Goal: Task Accomplishment & Management: Complete application form

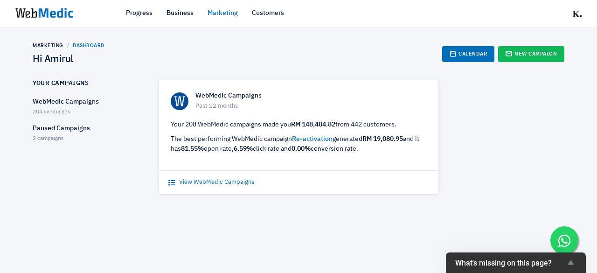
click at [230, 178] on link "View WebMedic Campaigns" at bounding box center [211, 182] width 86 height 9
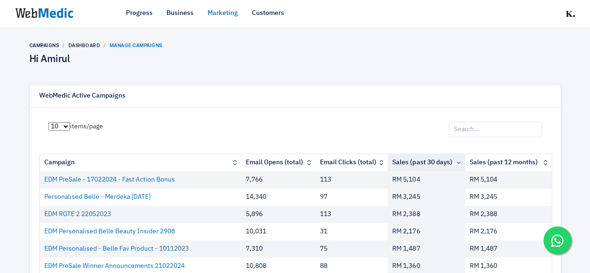
click at [492, 130] on input "search" at bounding box center [495, 130] width 93 height 16
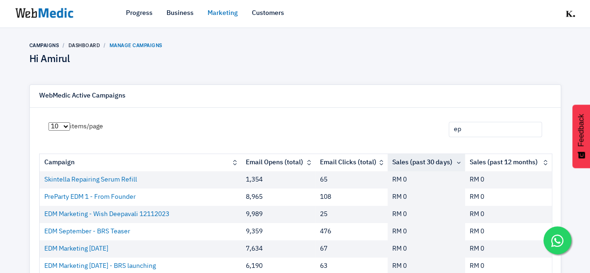
type input "e"
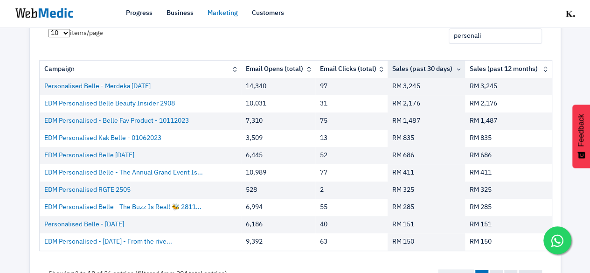
scroll to position [136, 0]
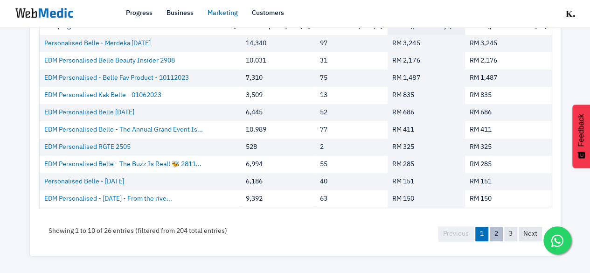
type input "personali"
click at [497, 234] on link "2" at bounding box center [496, 234] width 13 height 14
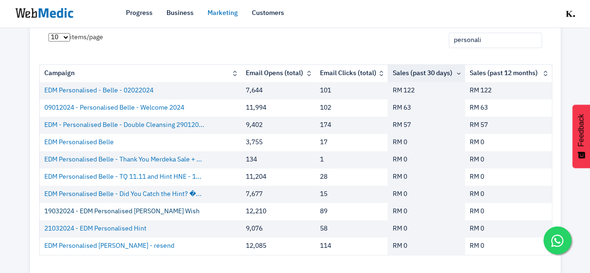
scroll to position [136, 0]
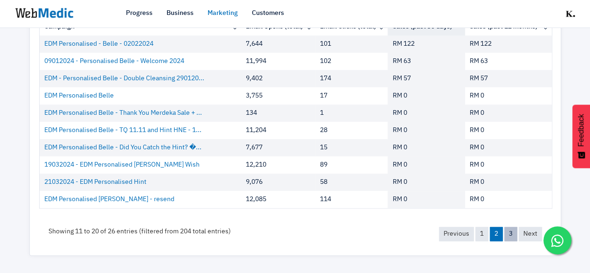
click at [512, 238] on link "3" at bounding box center [511, 234] width 13 height 14
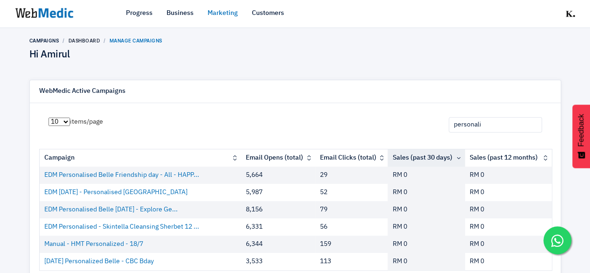
scroll to position [0, 0]
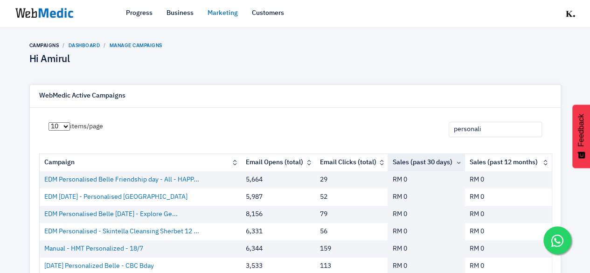
click at [87, 43] on link "Dashboard" at bounding box center [85, 45] width 32 height 6
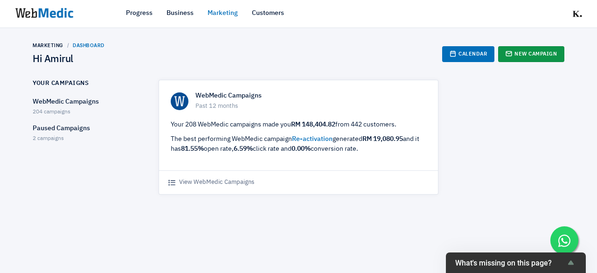
click at [526, 60] on link "New Campaign" at bounding box center [531, 54] width 66 height 16
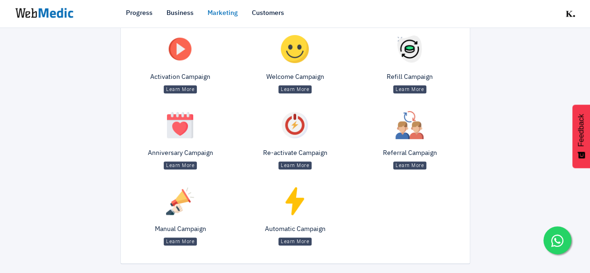
scroll to position [138, 0]
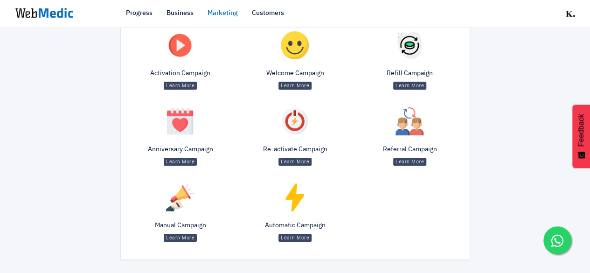
click at [179, 217] on div "Manual Campaign Learn More" at bounding box center [180, 214] width 115 height 71
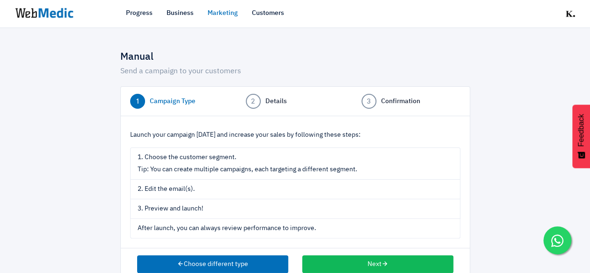
scroll to position [20, 0]
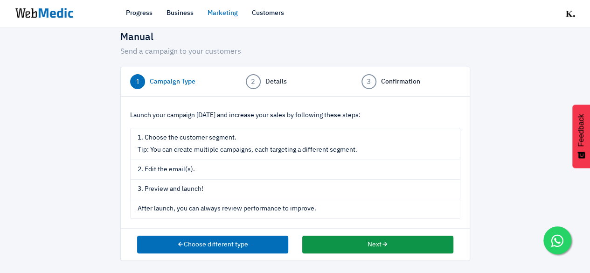
click at [351, 237] on button "Next" at bounding box center [377, 245] width 151 height 18
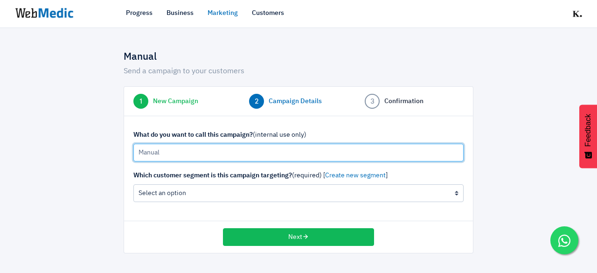
click at [231, 146] on input "Manual" at bounding box center [298, 153] width 330 height 18
type input "27/9/2025 Payday + bday CBC"
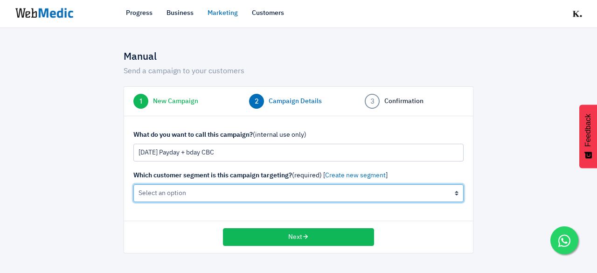
click at [189, 192] on select "All Contacts (not recommended) The active cleanser, moisturiser customers (0 cu…" at bounding box center [298, 193] width 330 height 18
select select "3e99B52kk0bU"
click at [133, 184] on select "All Contacts (not recommended) The active cleanser, moisturiser customers (0 cu…" at bounding box center [298, 193] width 330 height 18
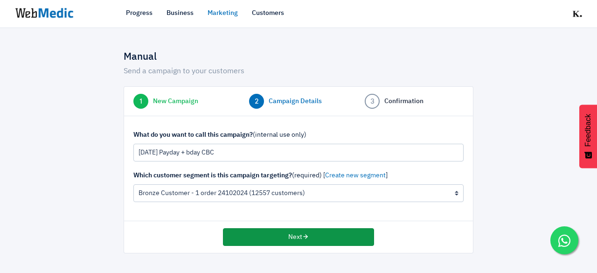
click at [341, 232] on button "Next" at bounding box center [298, 237] width 151 height 18
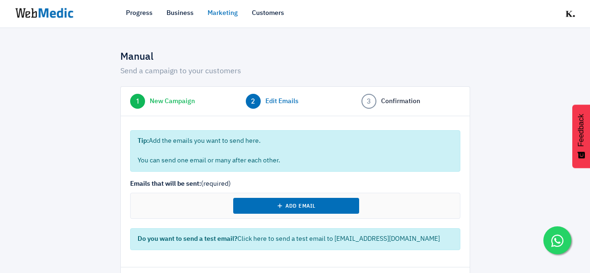
select select "8"
select select "2025"
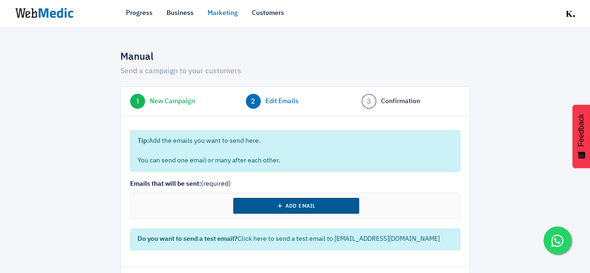
click at [285, 201] on button "Add Email" at bounding box center [296, 206] width 126 height 16
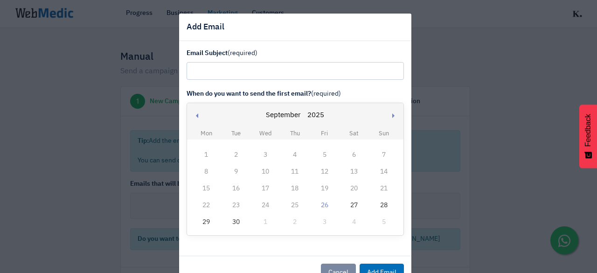
click at [348, 204] on div "27" at bounding box center [354, 205] width 12 height 12
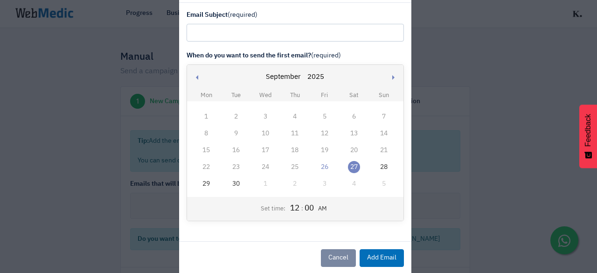
scroll to position [47, 0]
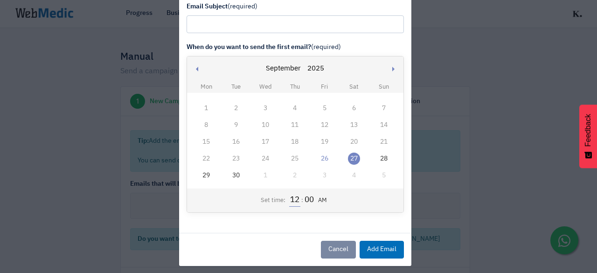
click at [289, 198] on input "12" at bounding box center [294, 200] width 11 height 12
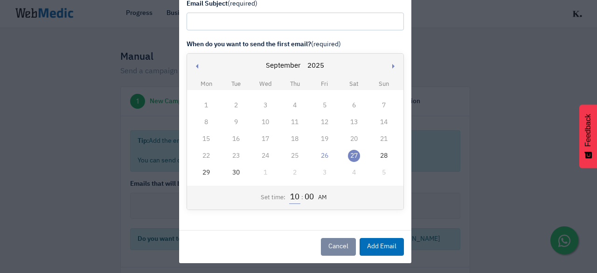
scroll to position [51, 0]
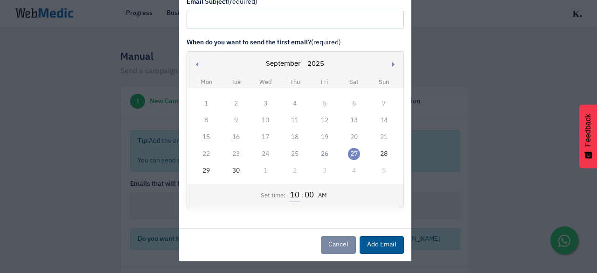
type input "10"
click at [372, 246] on button "Add Email" at bounding box center [382, 245] width 44 height 18
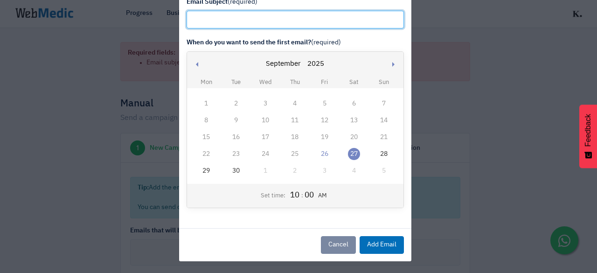
click at [246, 15] on input "text" at bounding box center [295, 20] width 217 height 18
paste input "Payday treat: CoalBerry for less!"
type input "Payday treat: CoalBerry for less!"
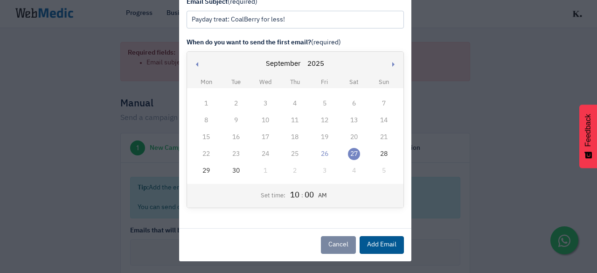
click at [372, 245] on button "Add Email" at bounding box center [382, 245] width 44 height 18
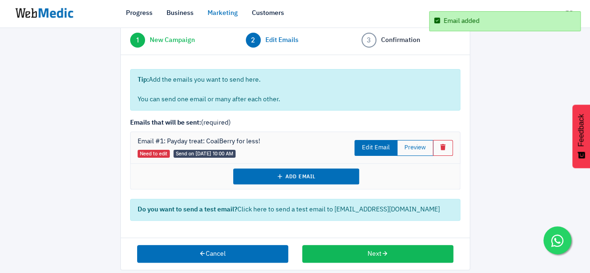
scroll to position [70, 0]
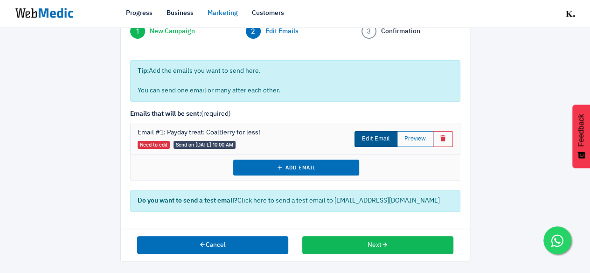
click at [372, 137] on link "Edit Email" at bounding box center [376, 139] width 43 height 16
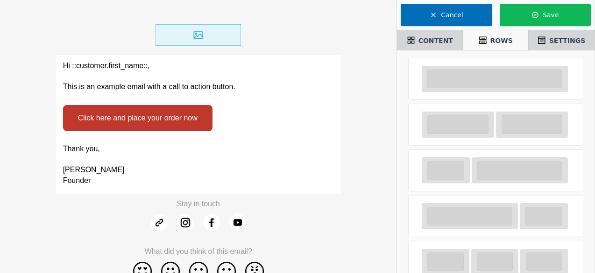
click at [195, 169] on p "[PERSON_NAME]" at bounding box center [198, 170] width 271 height 11
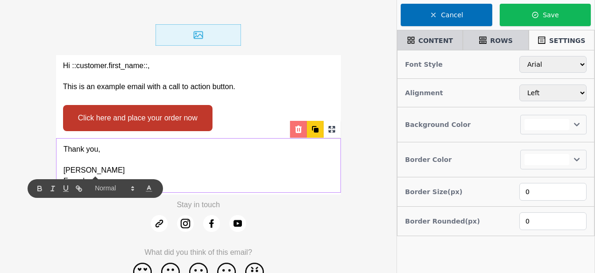
click at [298, 132] on icon at bounding box center [298, 129] width 7 height 7
select select
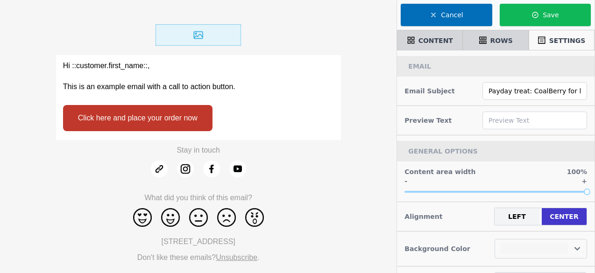
click at [264, 120] on div "Click here and place your order now" at bounding box center [198, 118] width 285 height 40
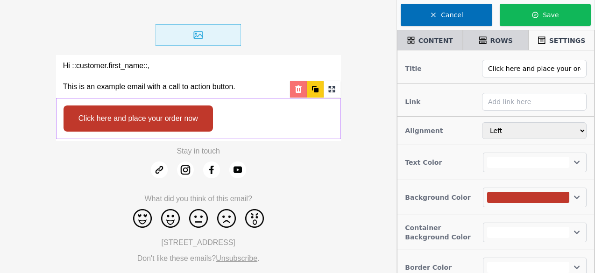
click at [296, 92] on icon at bounding box center [298, 88] width 7 height 7
select select
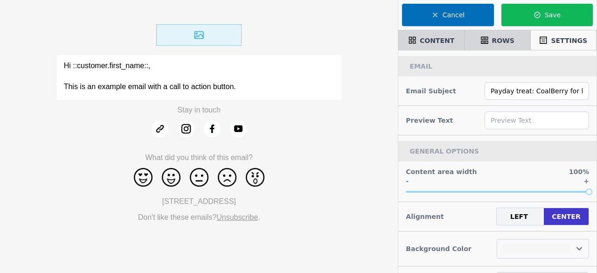
click at [279, 82] on p "This is an example email with a call to action button." at bounding box center [199, 87] width 271 height 11
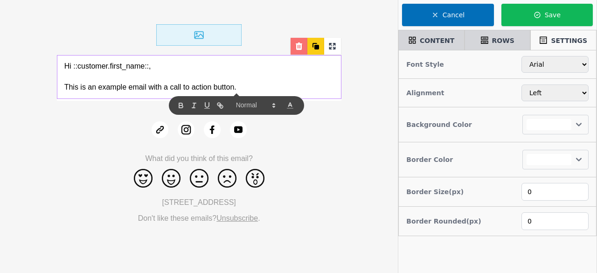
click at [301, 54] on div at bounding box center [299, 46] width 17 height 17
select select
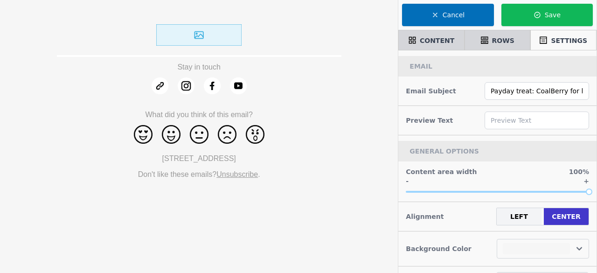
click at [237, 40] on img at bounding box center [198, 34] width 85 height 21
select select "center"
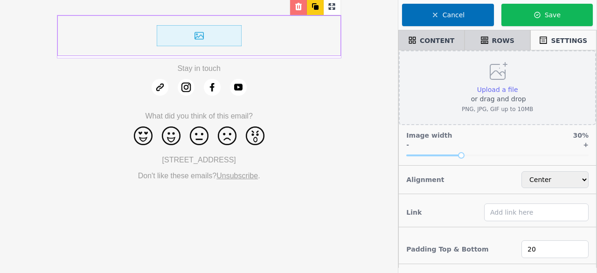
click at [500, 91] on span "Upload a file" at bounding box center [497, 89] width 41 height 7
click at [518, 85] on input "Upload a file or drag and drop PNG, JPG, GIF up to 10MB" at bounding box center [518, 84] width 0 height 0
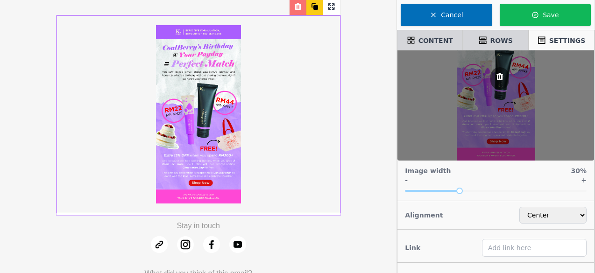
scroll to position [91, 0]
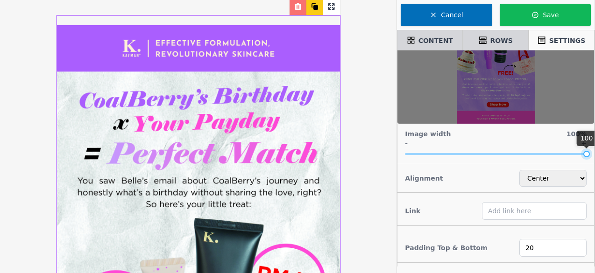
drag, startPoint x: 460, startPoint y: 150, endPoint x: 597, endPoint y: 146, distance: 136.8
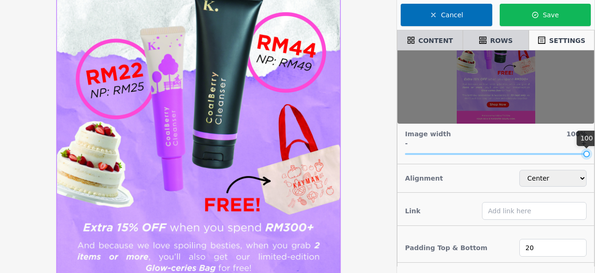
scroll to position [233, 0]
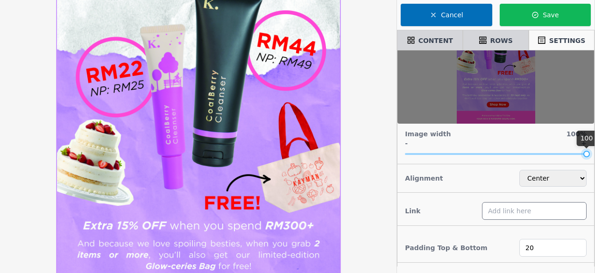
click at [514, 211] on input "text" at bounding box center [534, 211] width 105 height 18
paste input "https://kaymanbeauty.com/products/coalberry-cleanser"
type input "https://kaymanbeauty.com/products/coalberry-cleanser"
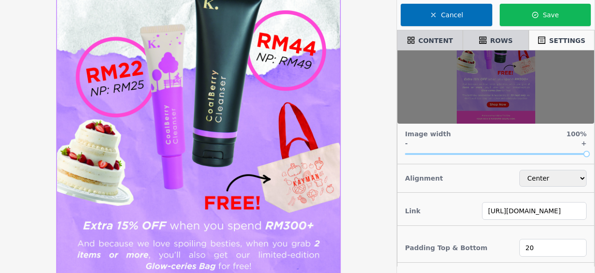
click at [466, 222] on div "Link https://kaymanbeauty.com/products/coalberry-cleanser" at bounding box center [495, 210] width 196 height 29
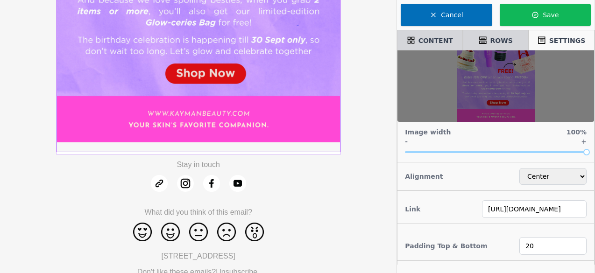
scroll to position [505, 0]
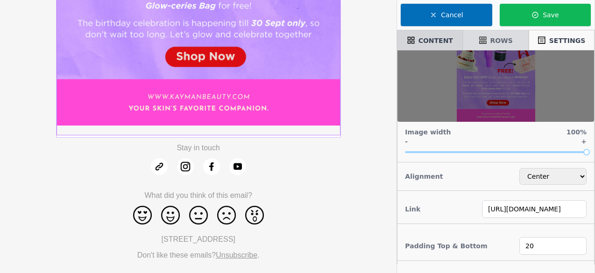
click at [501, 46] on div "ROWS" at bounding box center [495, 40] width 57 height 16
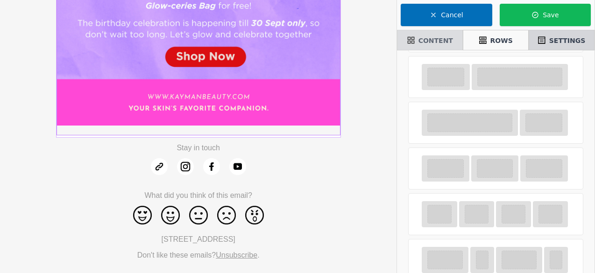
click at [428, 37] on span "CONTENT" at bounding box center [435, 40] width 35 height 9
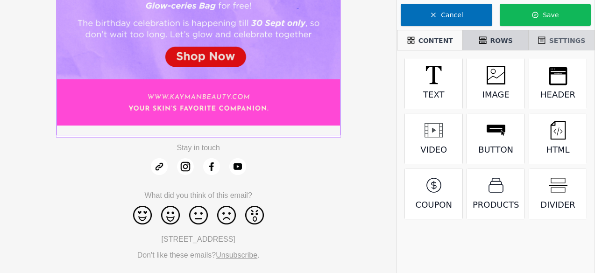
click at [550, 38] on div "SETTINGS" at bounding box center [561, 40] width 57 height 16
select select "center"
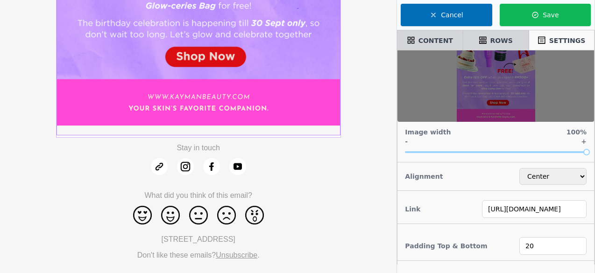
scroll to position [93, 0]
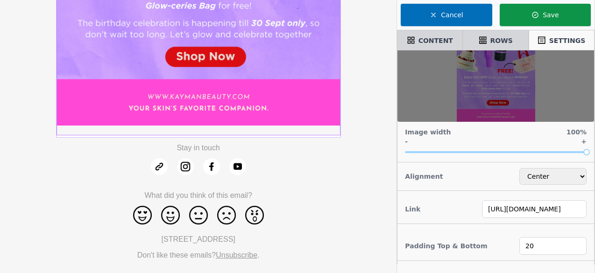
click at [530, 12] on button "Save" at bounding box center [544, 15] width 91 height 22
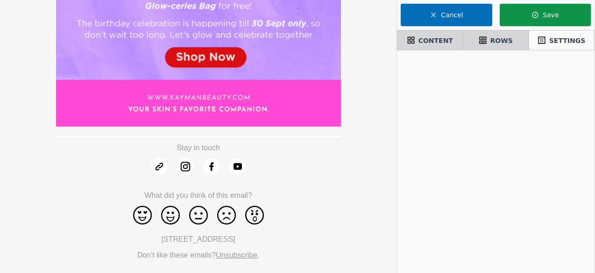
scroll to position [0, 0]
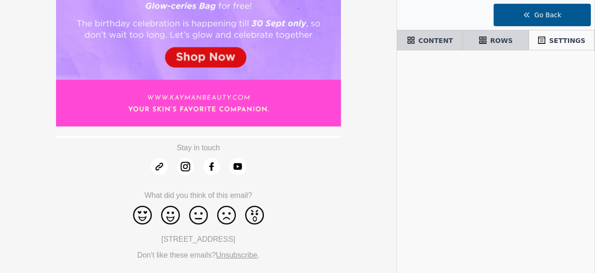
click at [519, 18] on button "Go Back" at bounding box center [541, 15] width 97 height 22
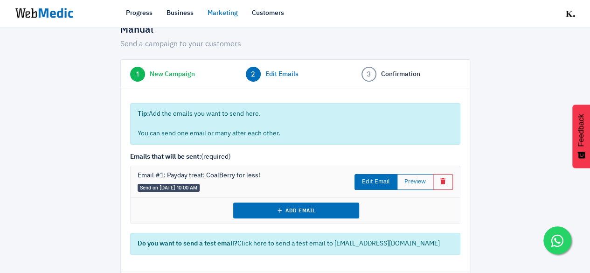
scroll to position [47, 0]
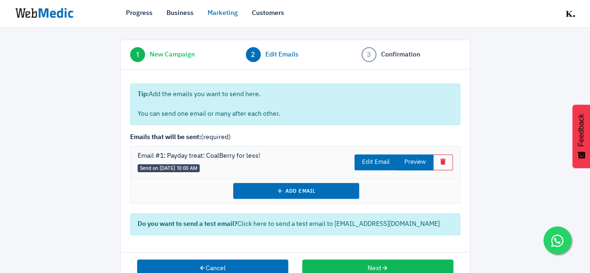
click at [420, 163] on button "Preview" at bounding box center [415, 162] width 36 height 16
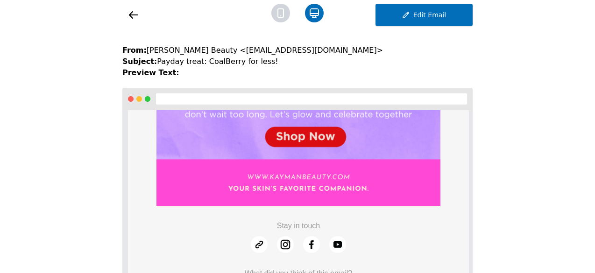
scroll to position [521, 0]
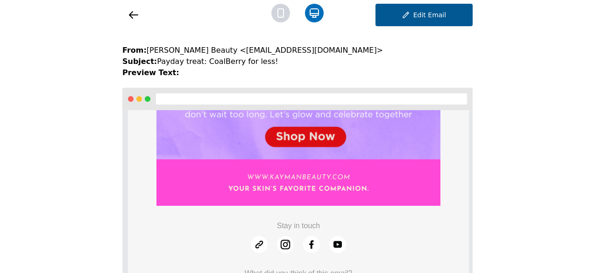
click at [423, 22] on button "Edit Email" at bounding box center [423, 15] width 97 height 22
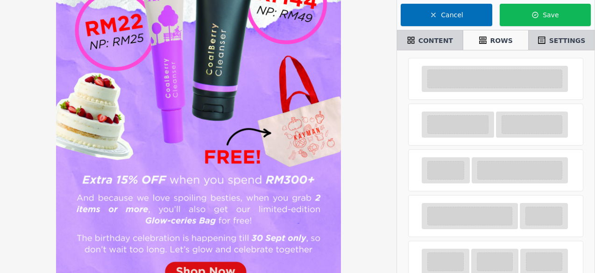
scroll to position [327, 0]
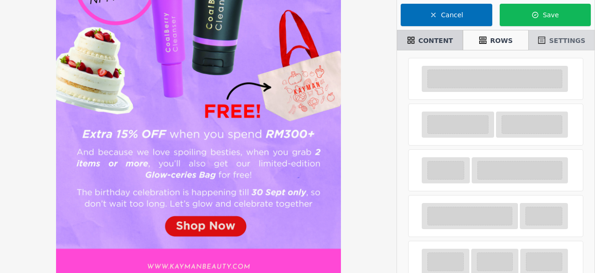
click at [554, 50] on div at bounding box center [495, 186] width 197 height 273
click at [557, 42] on span "SETTINGS" at bounding box center [567, 40] width 36 height 9
select select
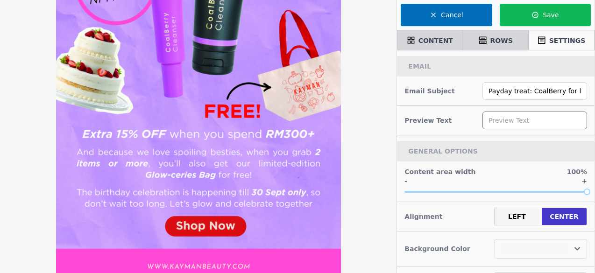
click at [516, 124] on input "text" at bounding box center [534, 121] width 105 height 18
paste input "15% payday treats + free bag. You’ll regret skipping this, bestie."
type input "15% payday treats + free bag. You’ll regret skipping this, bestie."
select select
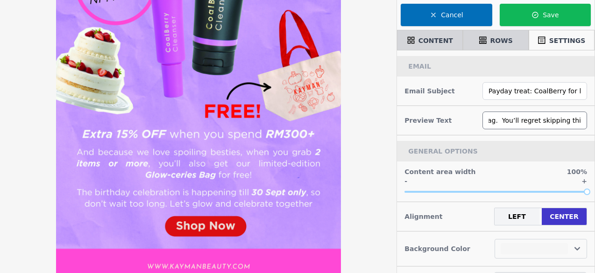
type input "15% payday treats + free bag. You’ll regret skipping this, bestie."
click at [498, 152] on div "GENERAL OPTIONS" at bounding box center [495, 151] width 197 height 21
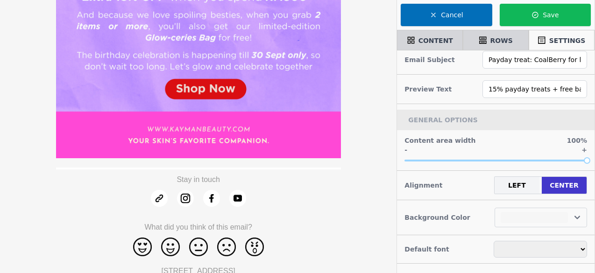
scroll to position [507, 0]
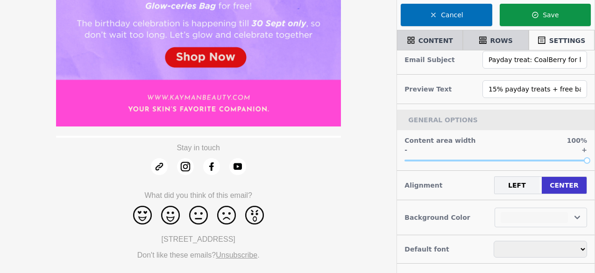
click at [535, 11] on icon "button" at bounding box center [534, 14] width 7 height 7
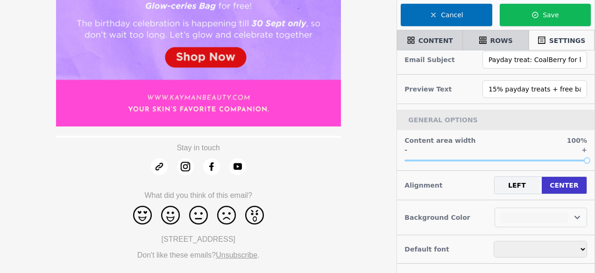
select select
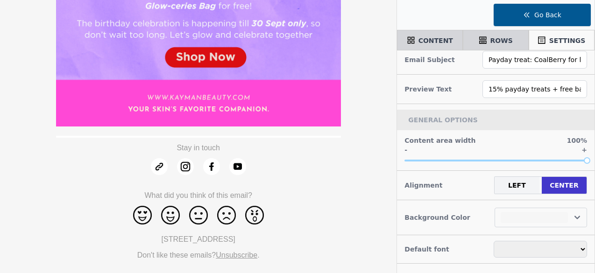
click at [527, 17] on icon "button" at bounding box center [526, 14] width 7 height 7
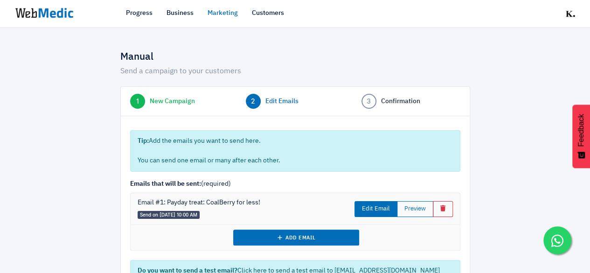
scroll to position [70, 0]
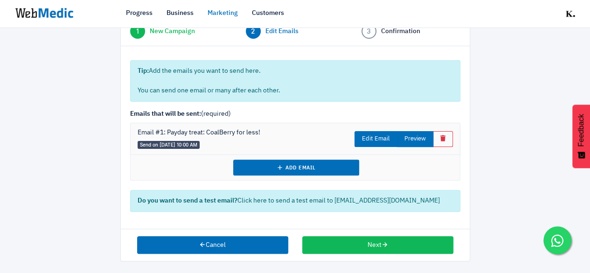
click at [419, 135] on button "Preview" at bounding box center [415, 139] width 36 height 16
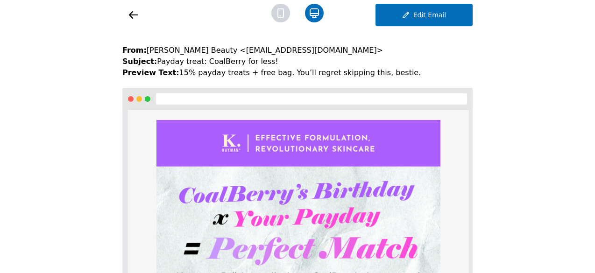
click at [135, 16] on icon at bounding box center [133, 14] width 11 height 11
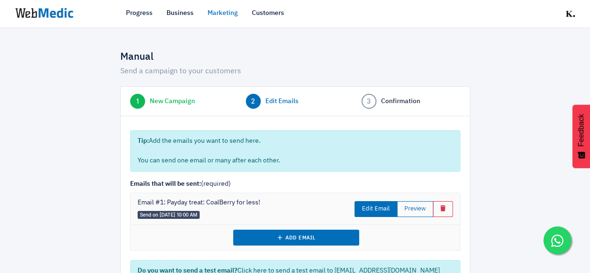
scroll to position [70, 0]
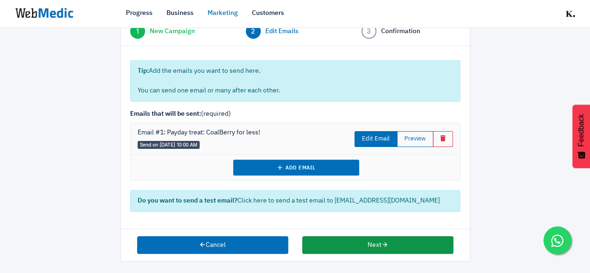
click at [375, 240] on button "Next" at bounding box center [377, 245] width 151 height 18
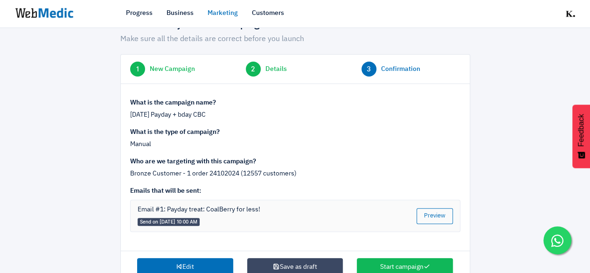
scroll to position [55, 0]
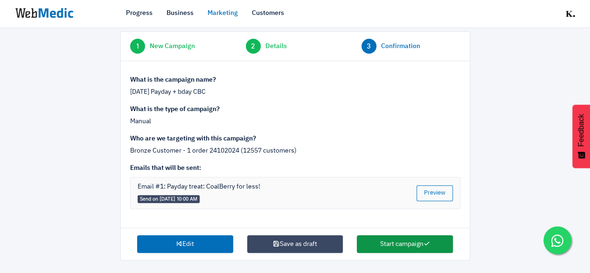
click at [425, 245] on button "Start campaign" at bounding box center [405, 244] width 96 height 18
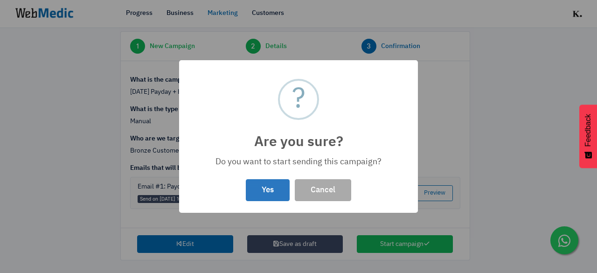
click at [269, 183] on button "Yes" at bounding box center [268, 190] width 44 height 22
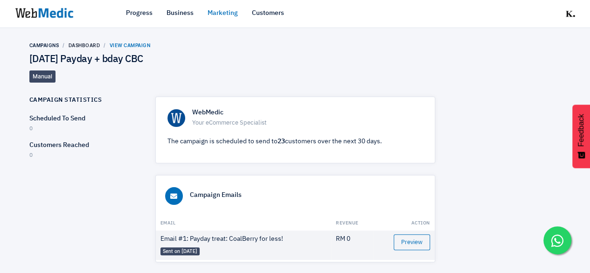
click at [260, 144] on p "The campaign is scheduled to send to 23 customers over the next 30 days." at bounding box center [296, 142] width 256 height 10
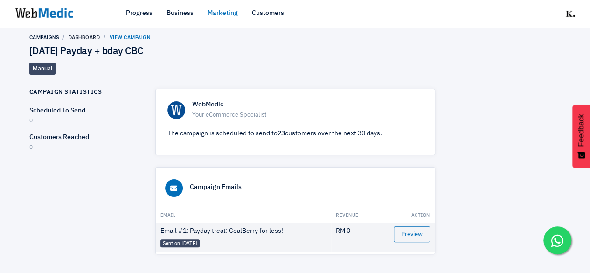
scroll to position [14, 0]
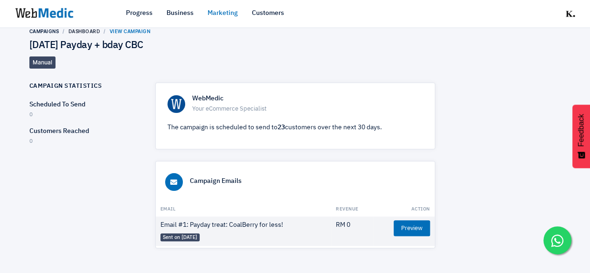
click at [411, 228] on link "Preview" at bounding box center [412, 228] width 36 height 16
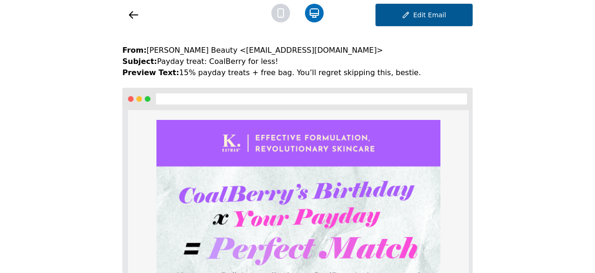
click at [382, 11] on button "Edit Email" at bounding box center [423, 15] width 97 height 22
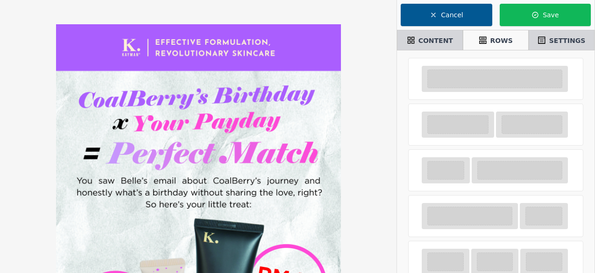
click at [450, 17] on button "Cancel" at bounding box center [445, 15] width 91 height 22
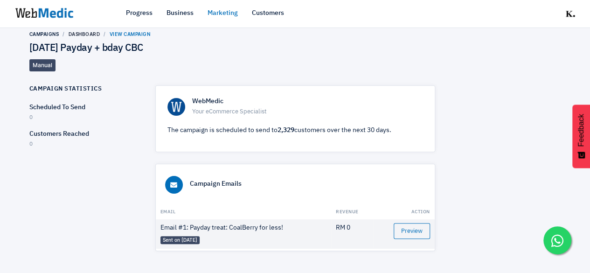
scroll to position [14, 0]
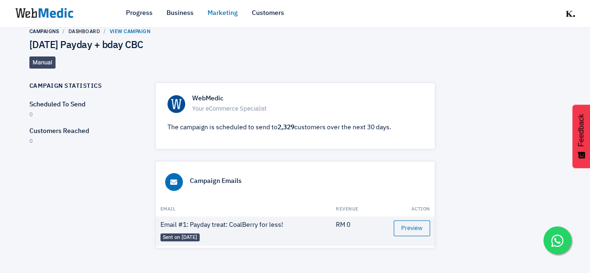
click at [341, 127] on p "The campaign is scheduled to send to 2,329 customers over the next 30 days." at bounding box center [296, 128] width 256 height 10
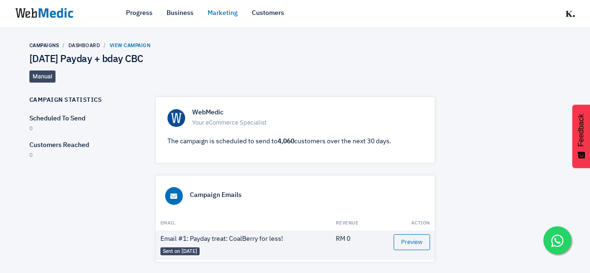
scroll to position [14, 0]
